Goal: Use online tool/utility: Use online tool/utility

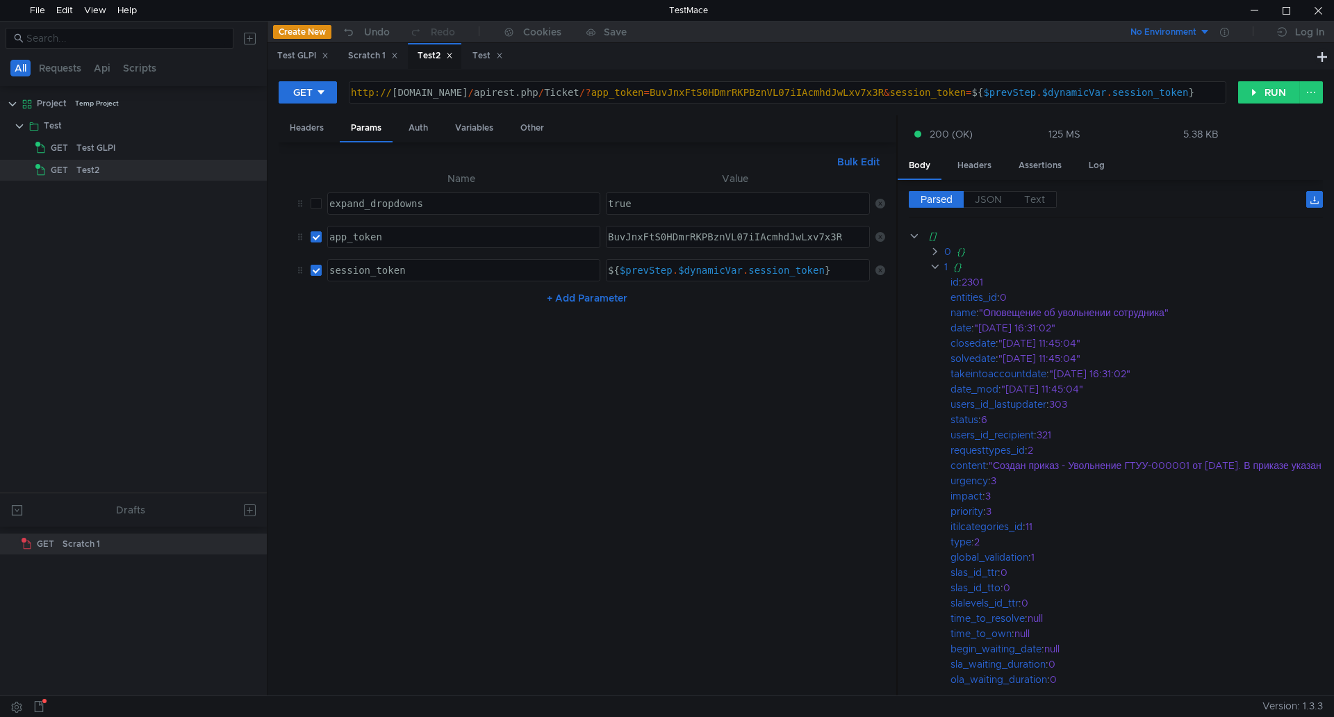
scroll to position [0, 16]
click at [1286, 91] on button "RUN" at bounding box center [1269, 92] width 62 height 22
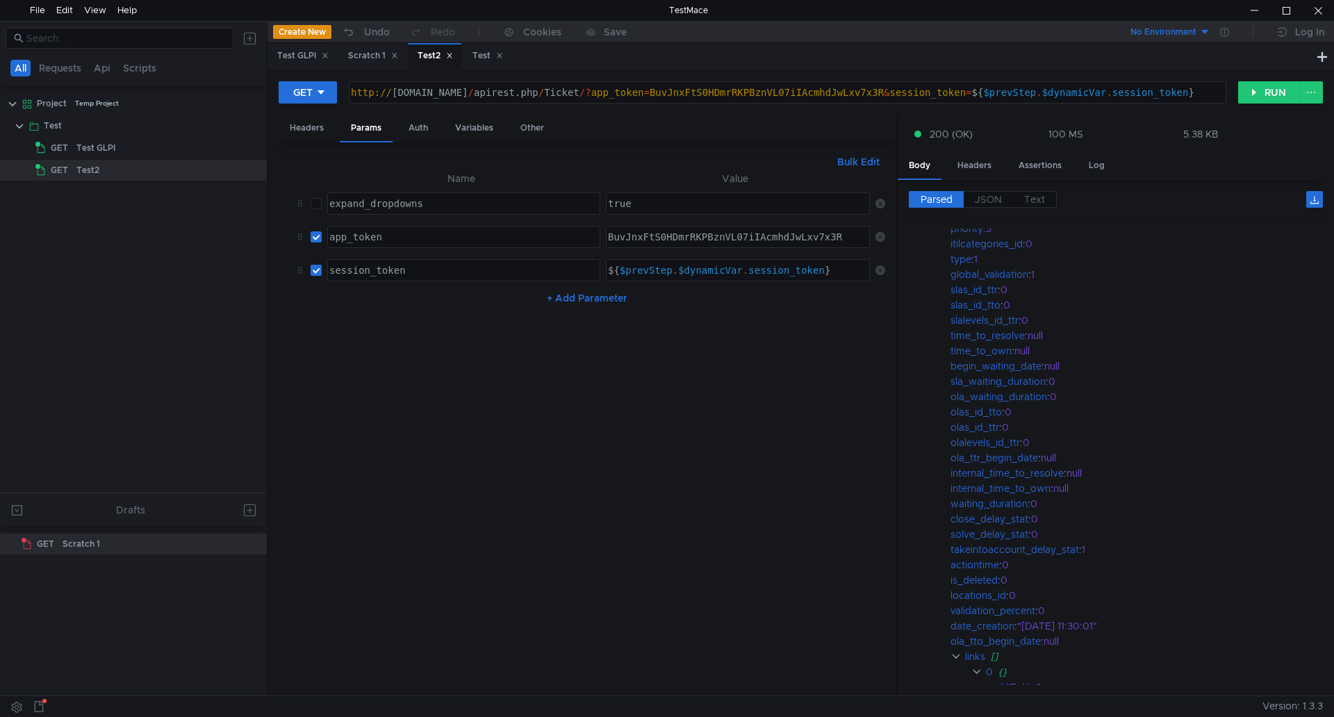
scroll to position [0, 0]
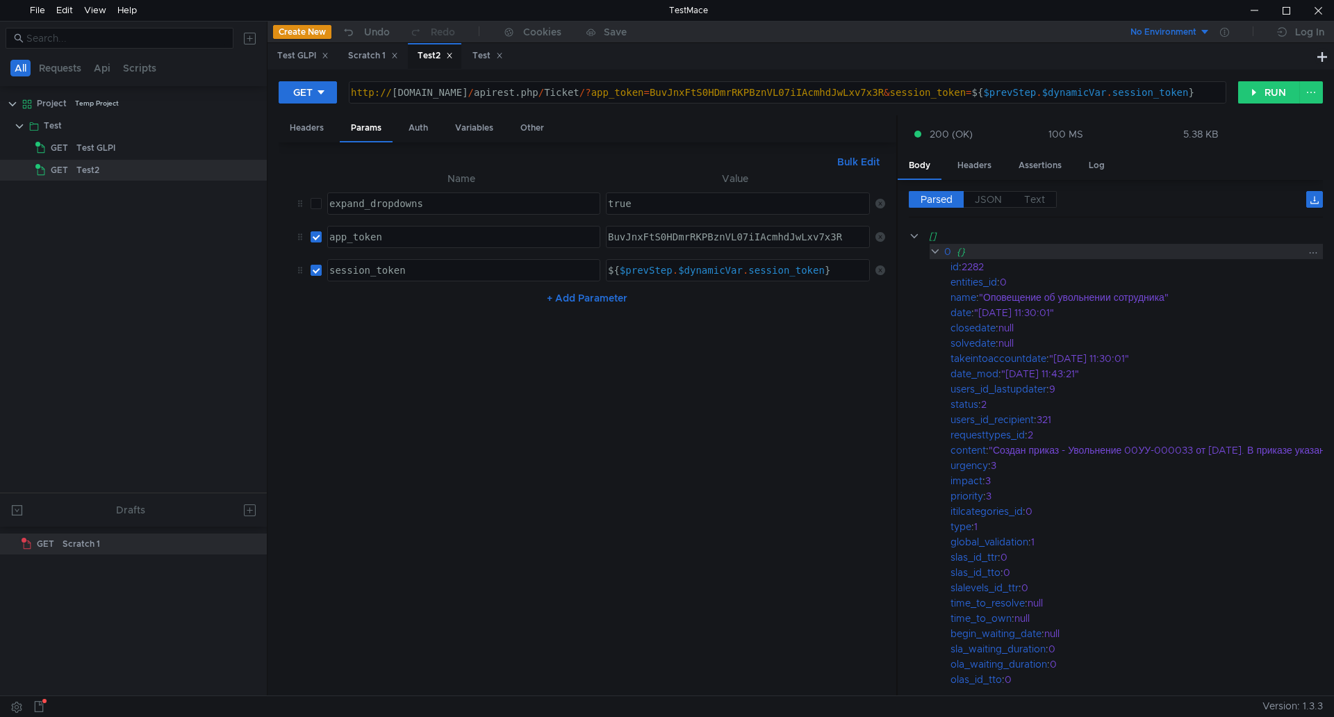
click at [935, 250] on clr-icon at bounding box center [935, 251] width 11 height 11
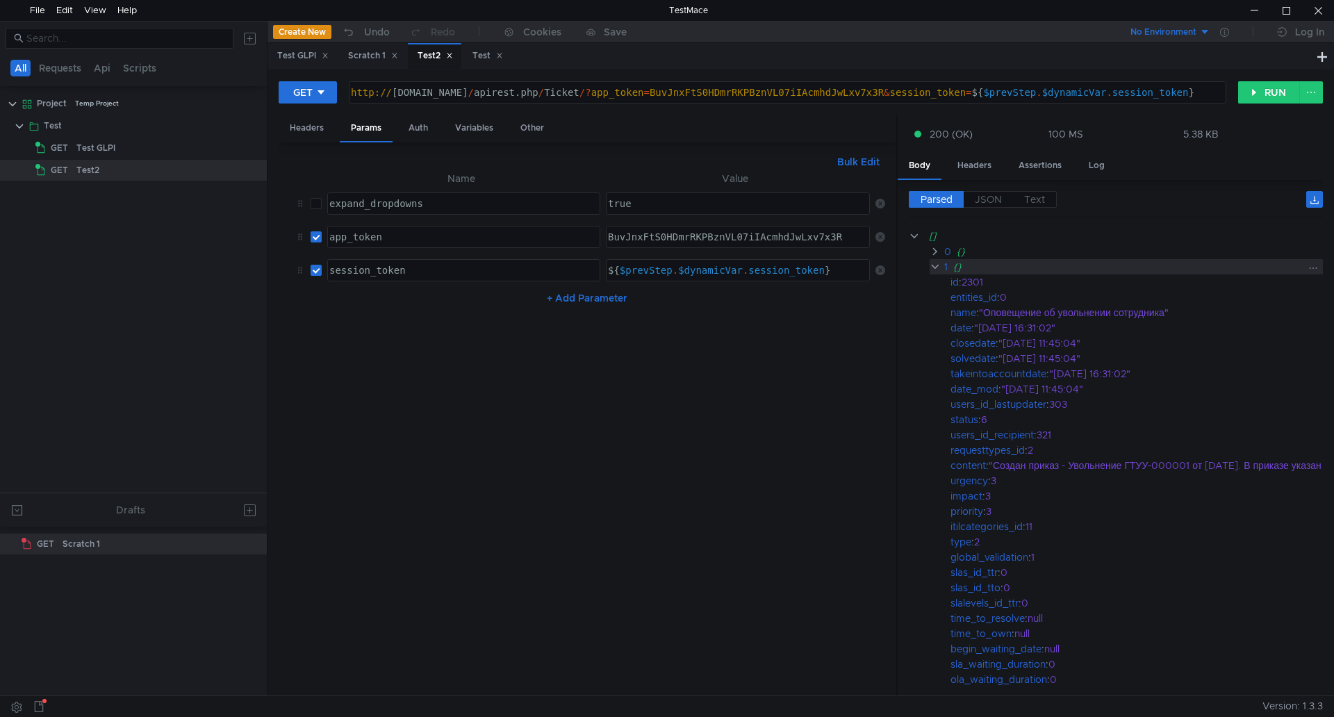
click at [937, 265] on clr-icon at bounding box center [935, 266] width 11 height 11
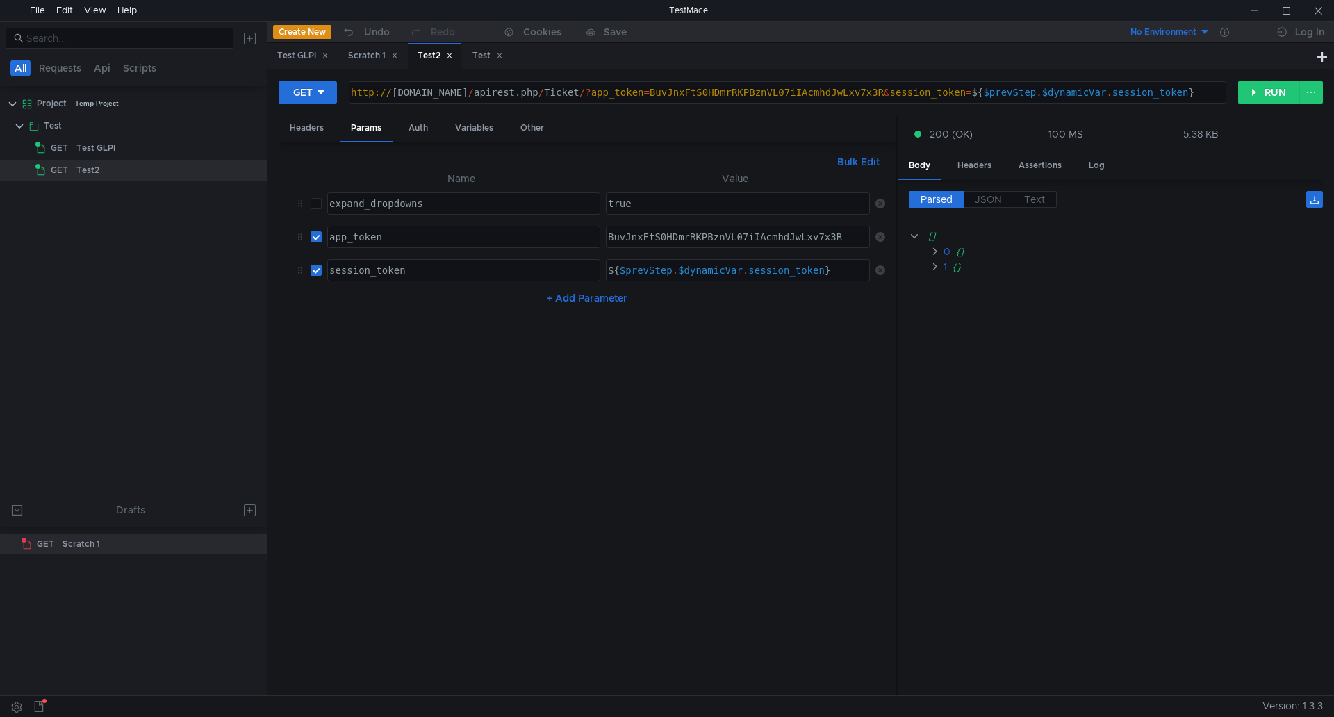
scroll to position [0, 16]
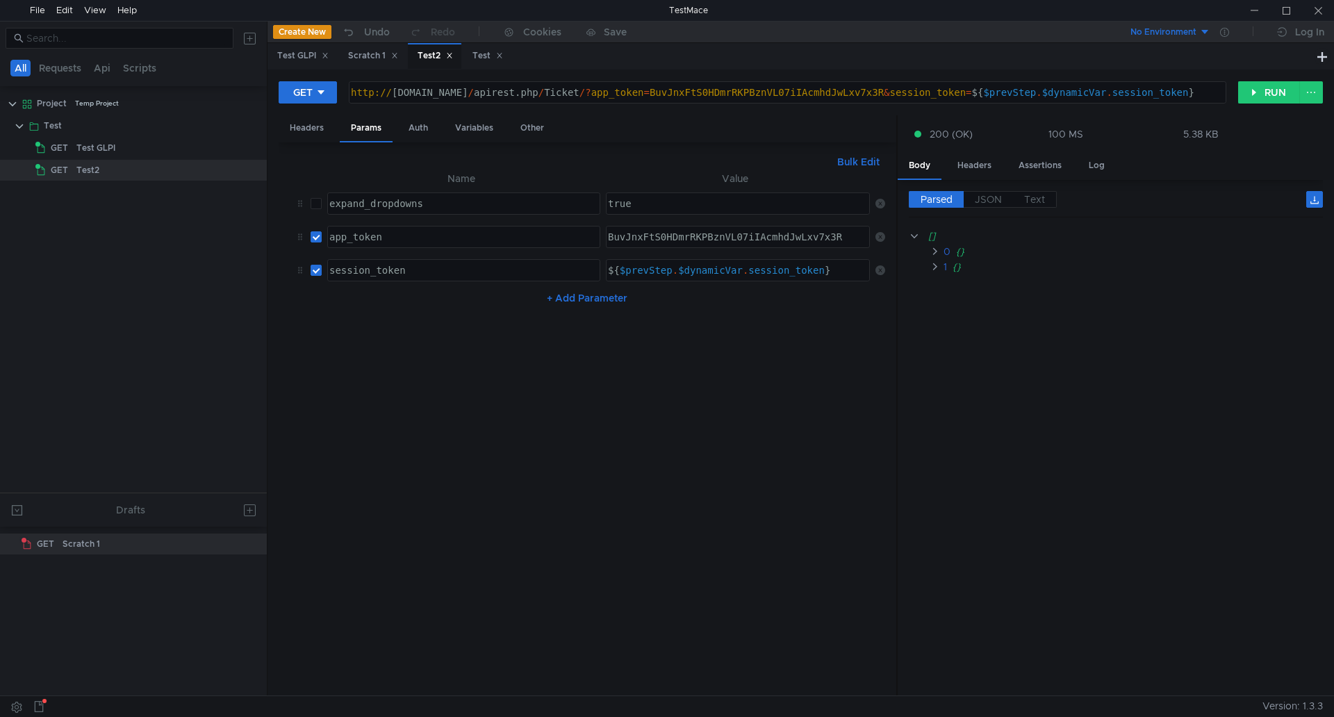
scroll to position [0, 16]
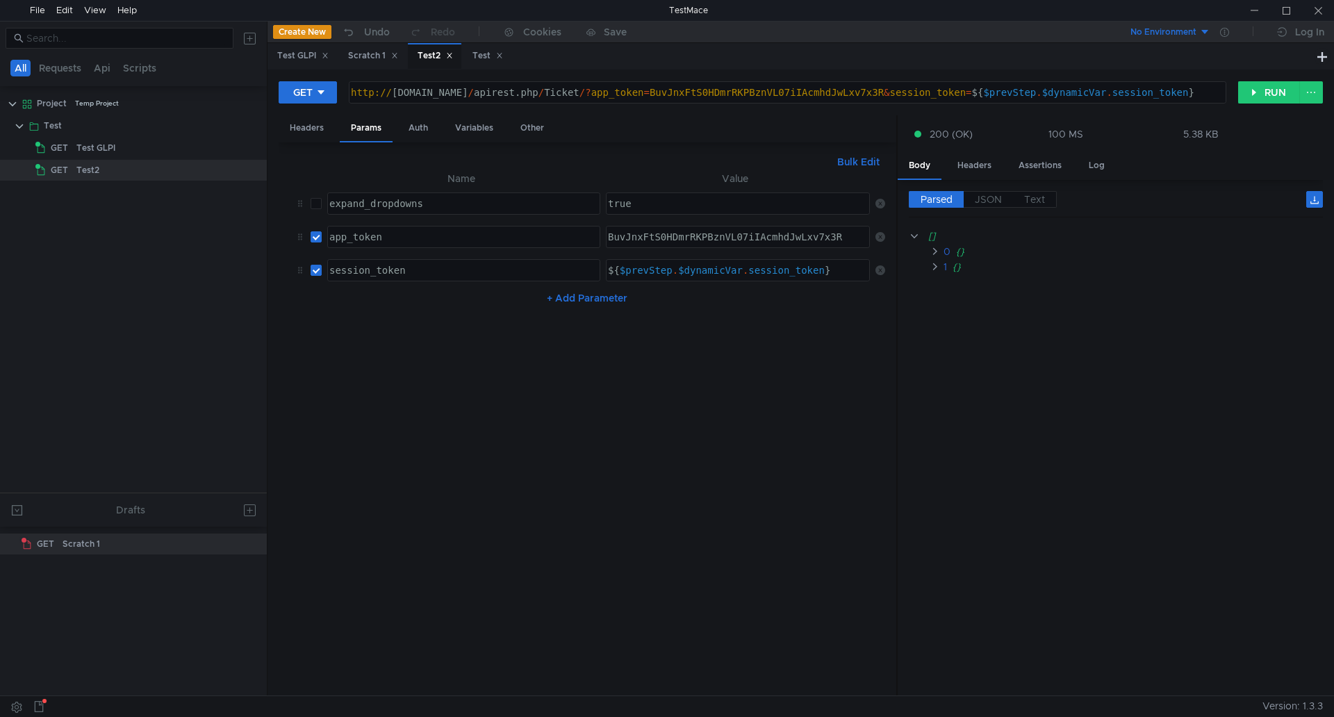
scroll to position [0, 16]
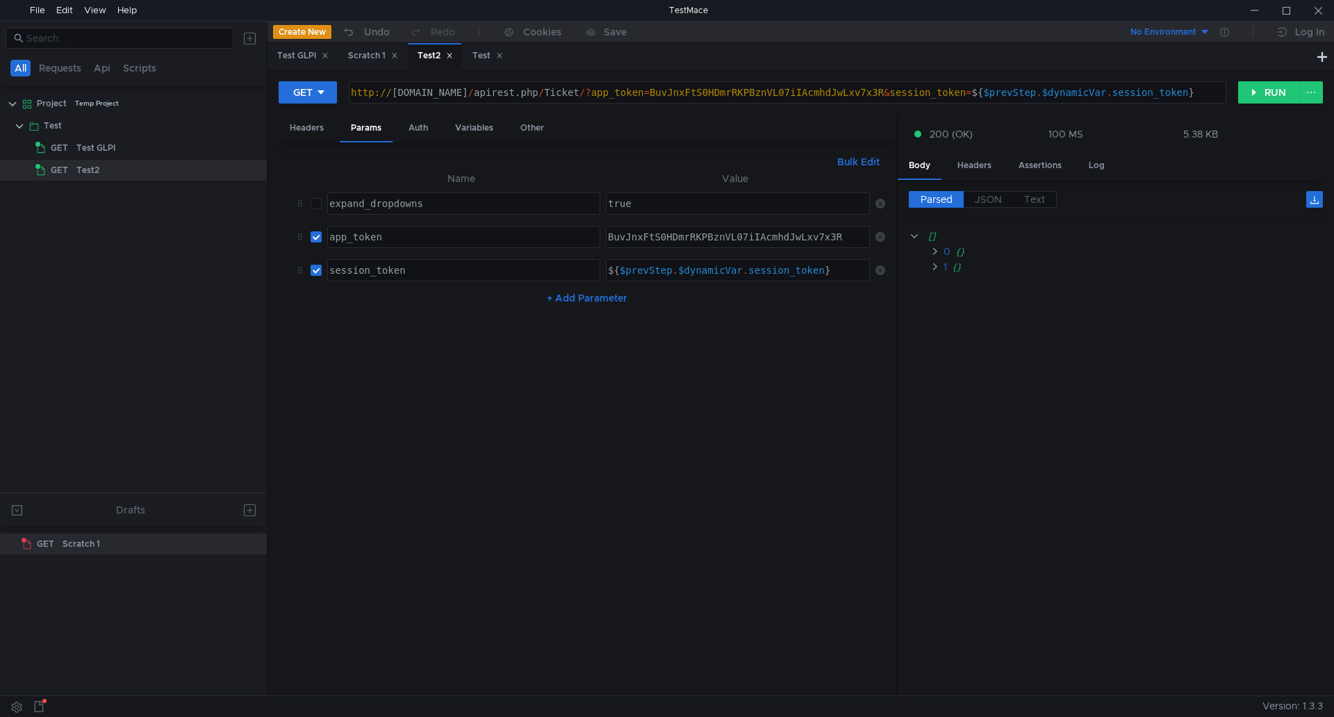
scroll to position [0, 16]
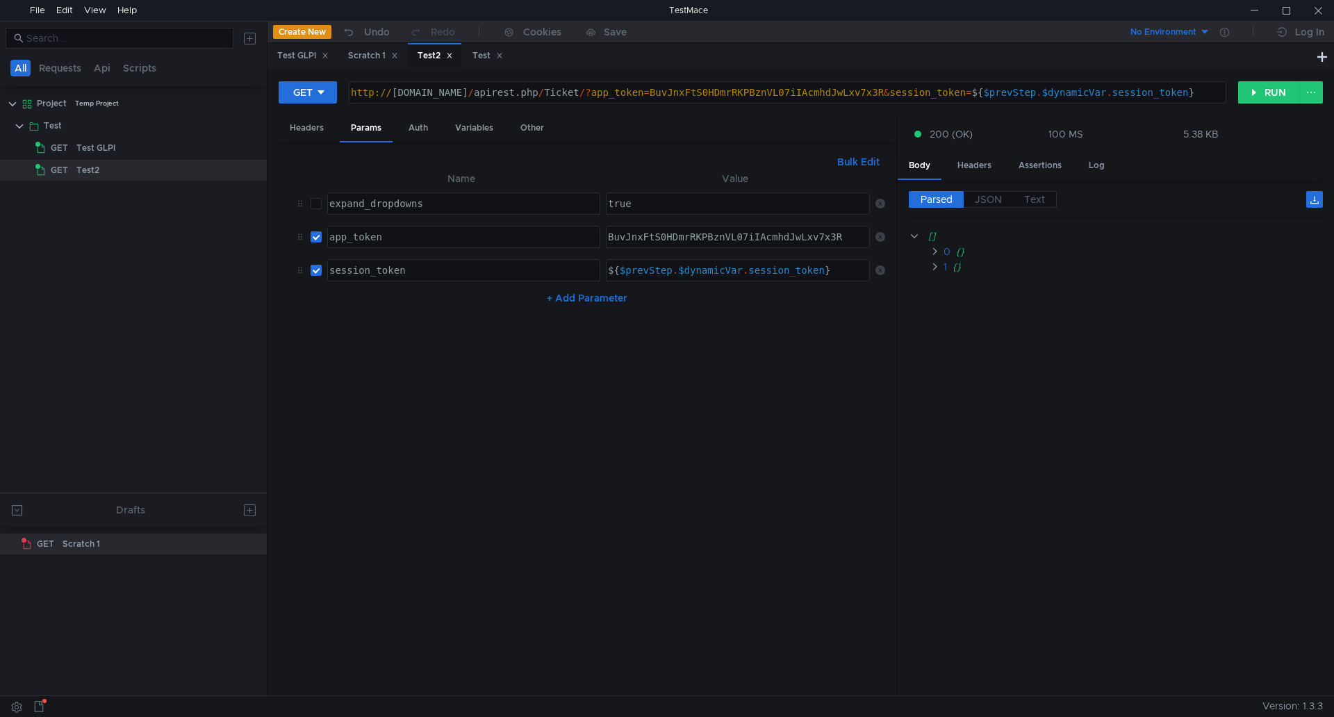
scroll to position [0, 16]
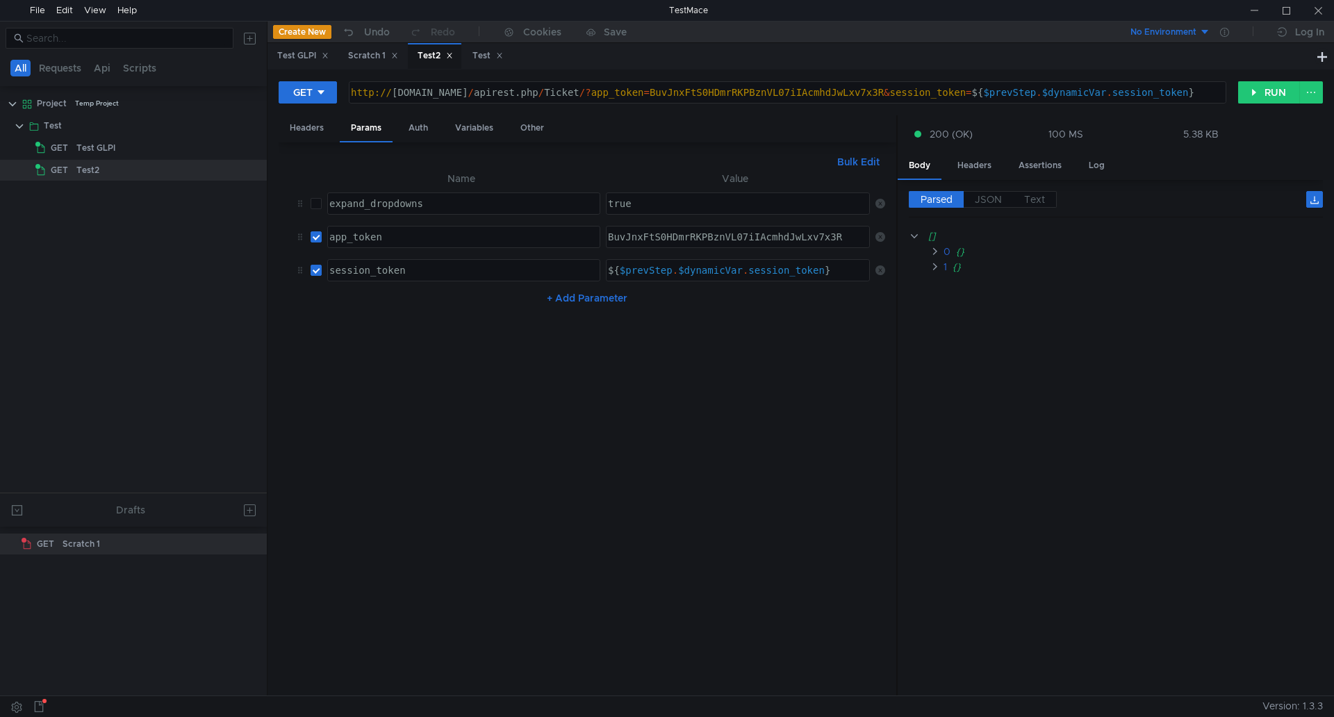
scroll to position [0, 16]
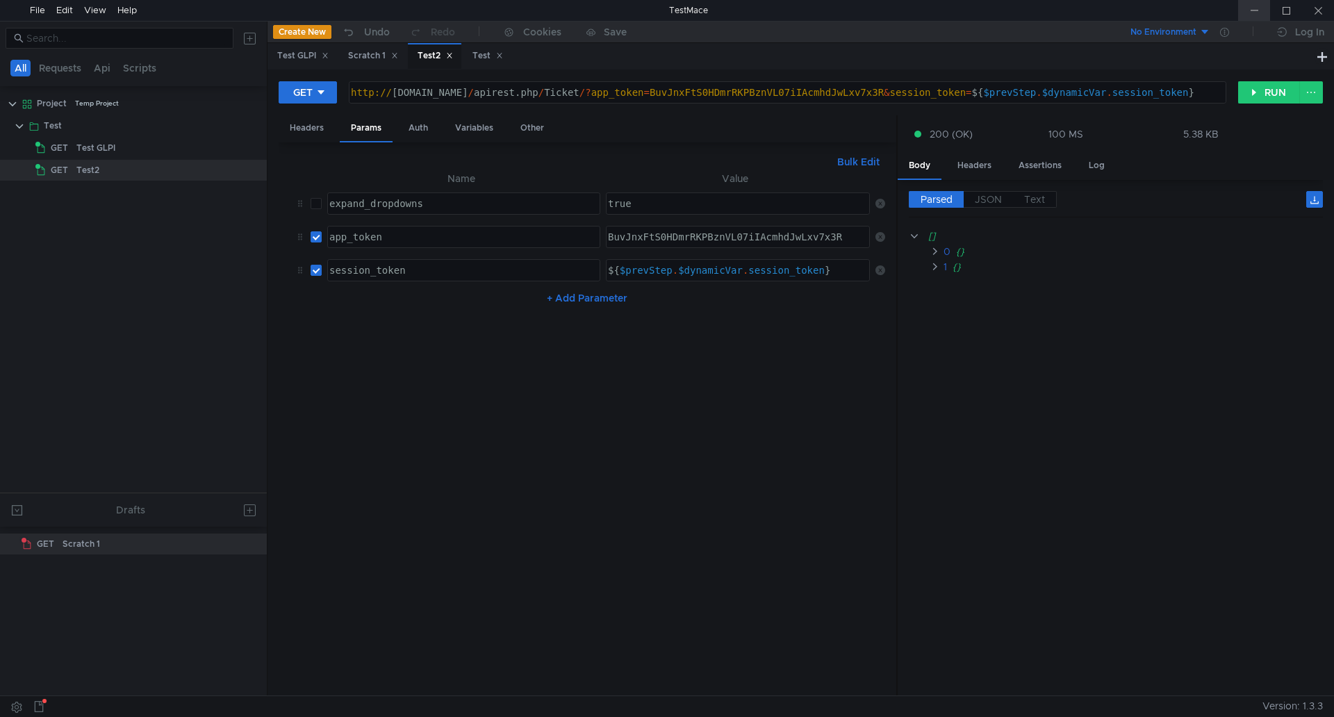
click at [1258, 15] on div at bounding box center [1254, 10] width 32 height 21
